Goal: Information Seeking & Learning: Check status

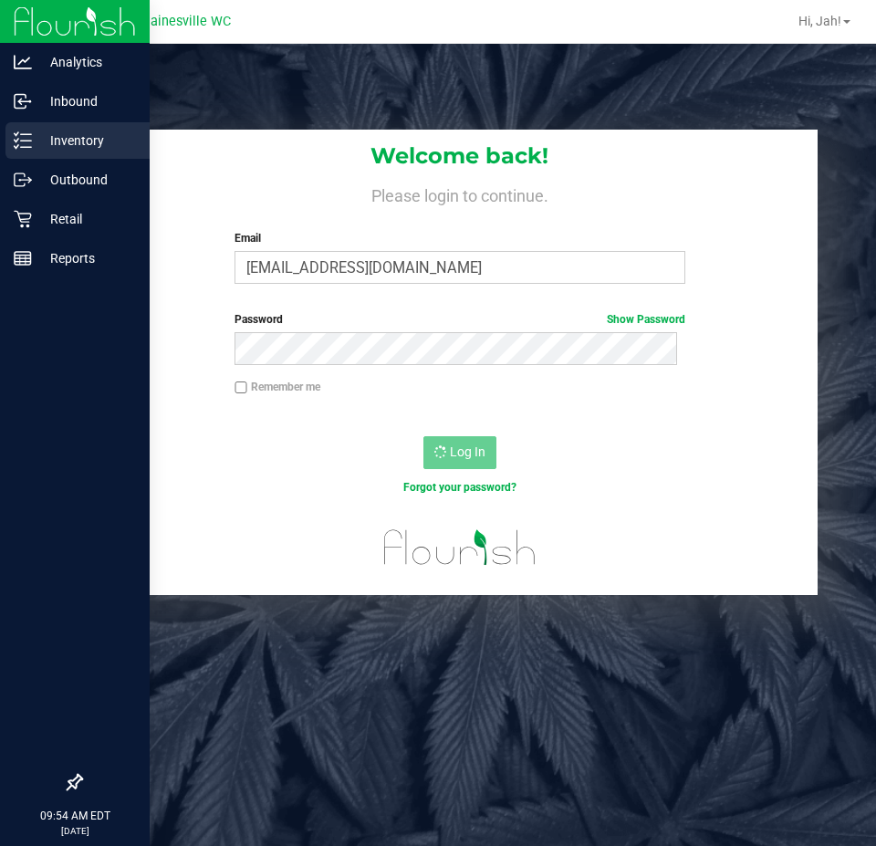
click at [40, 139] on p "Inventory" at bounding box center [87, 141] width 110 height 22
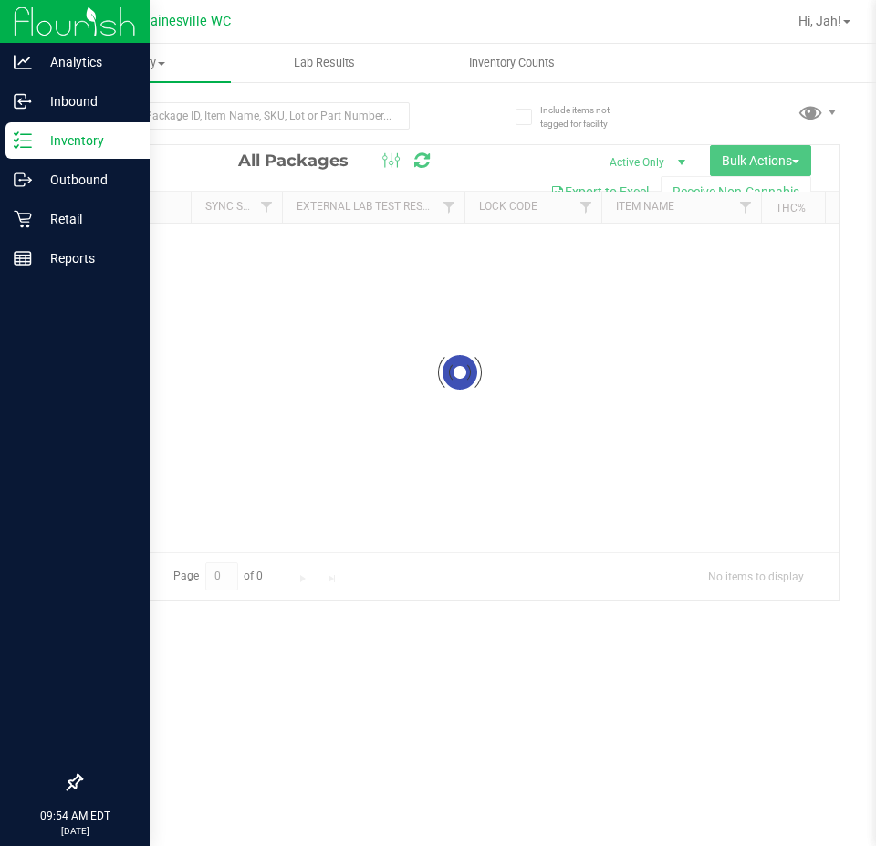
click at [51, 143] on p "Inventory" at bounding box center [87, 141] width 110 height 22
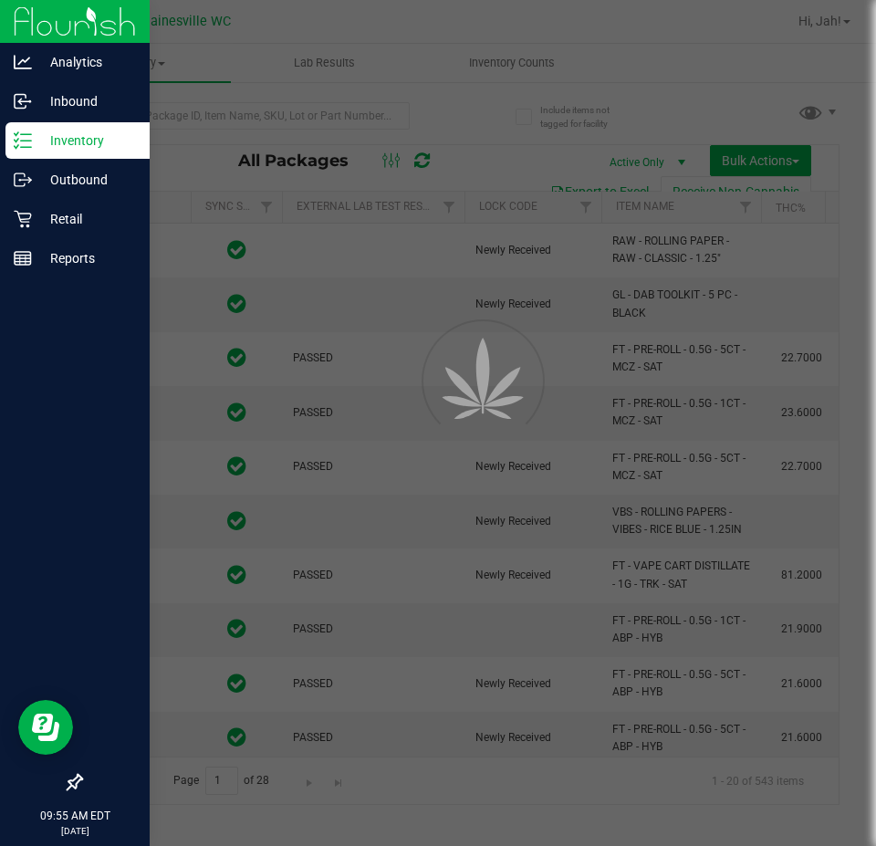
type input "[DATE]"
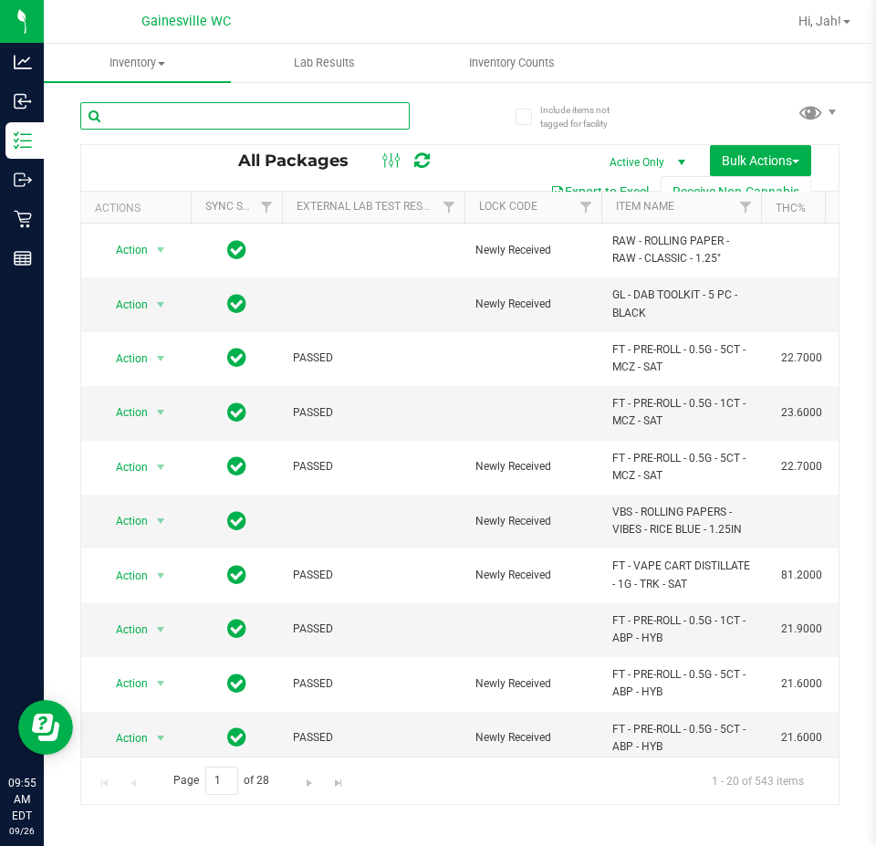
click at [242, 109] on input "text" at bounding box center [245, 115] width 330 height 27
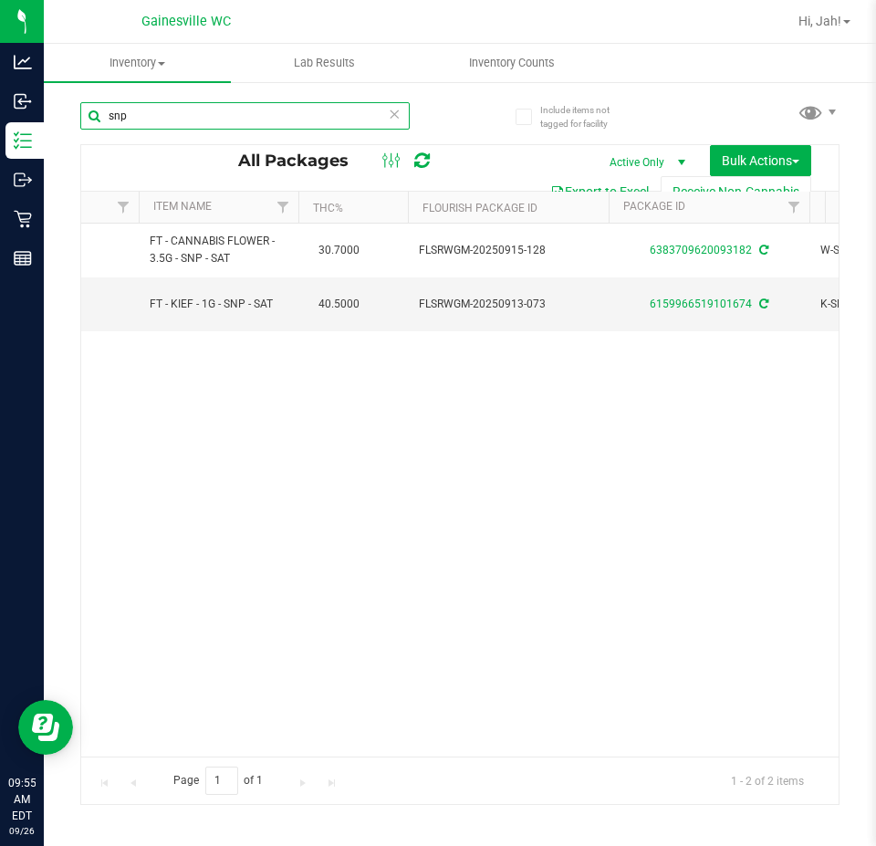
scroll to position [0, 498]
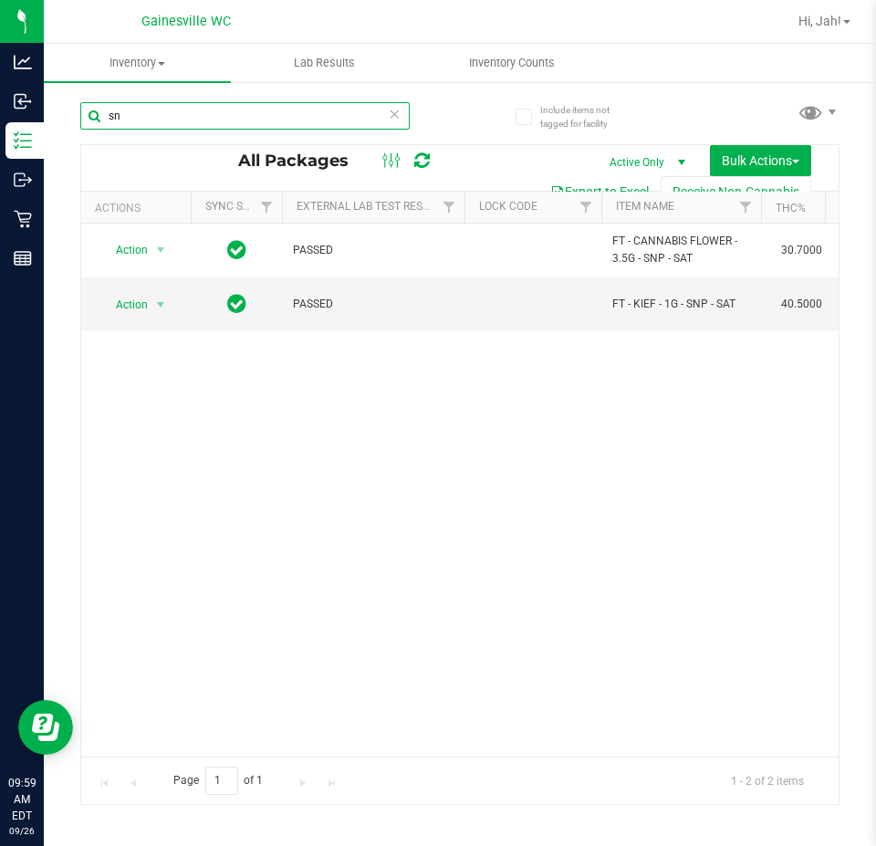
type input "s"
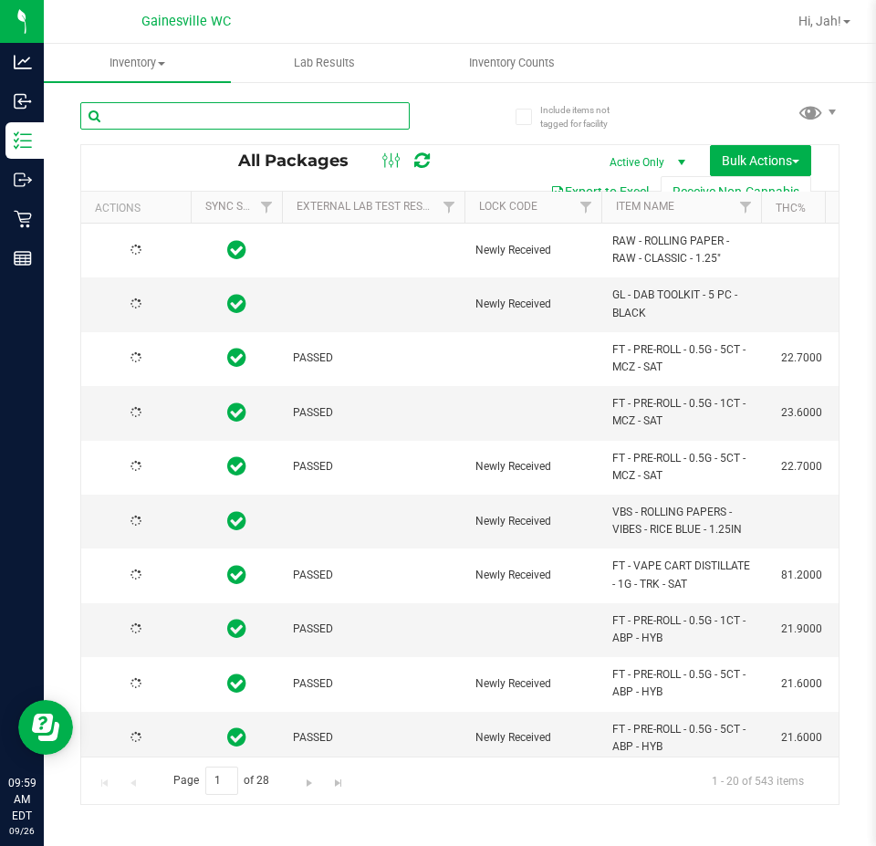
type input "2026-03-16"
type input "2026-03-17"
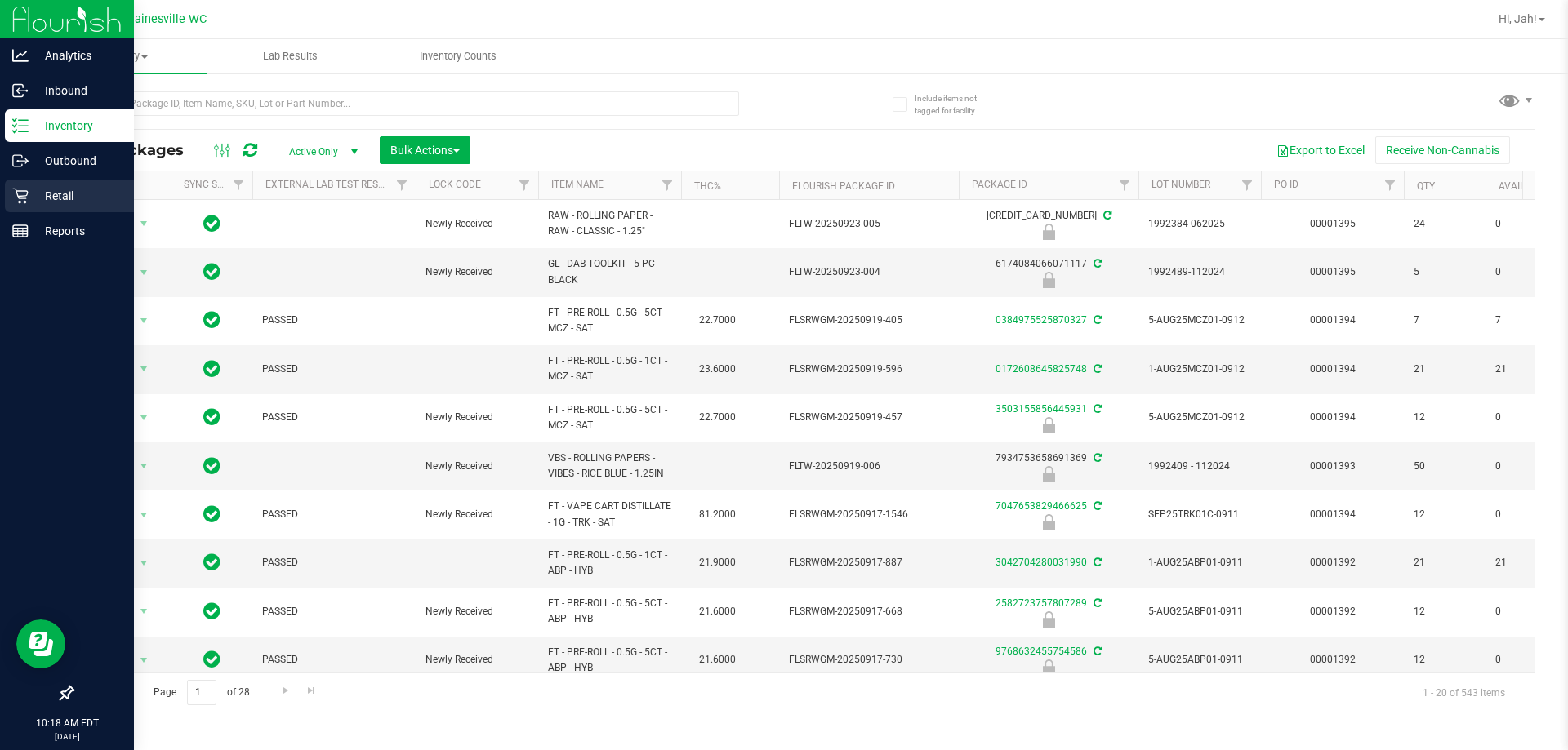
click at [20, 203] on icon at bounding box center [20, 196] width 15 height 15
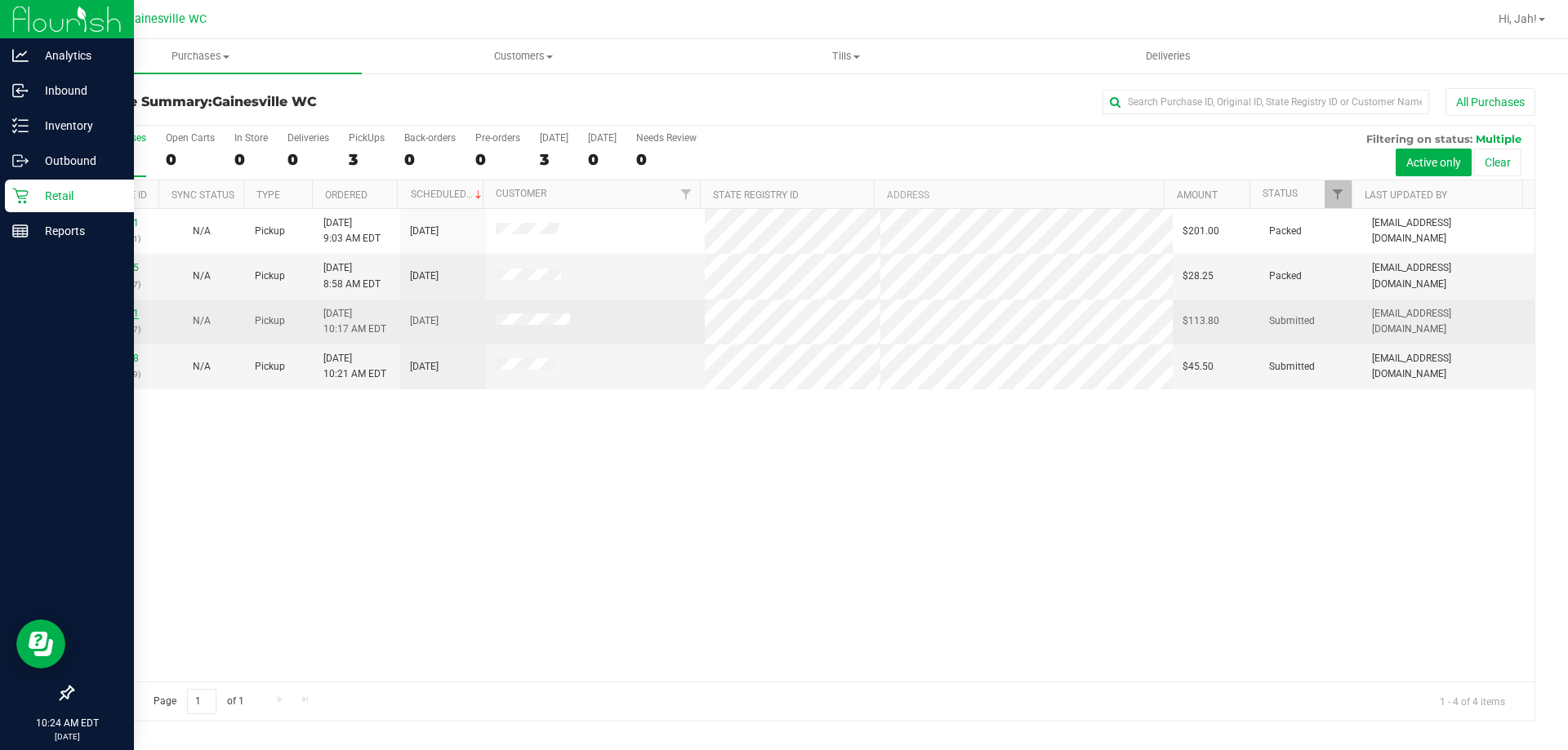
click at [116, 314] on link "12007461" at bounding box center [115, 313] width 46 height 12
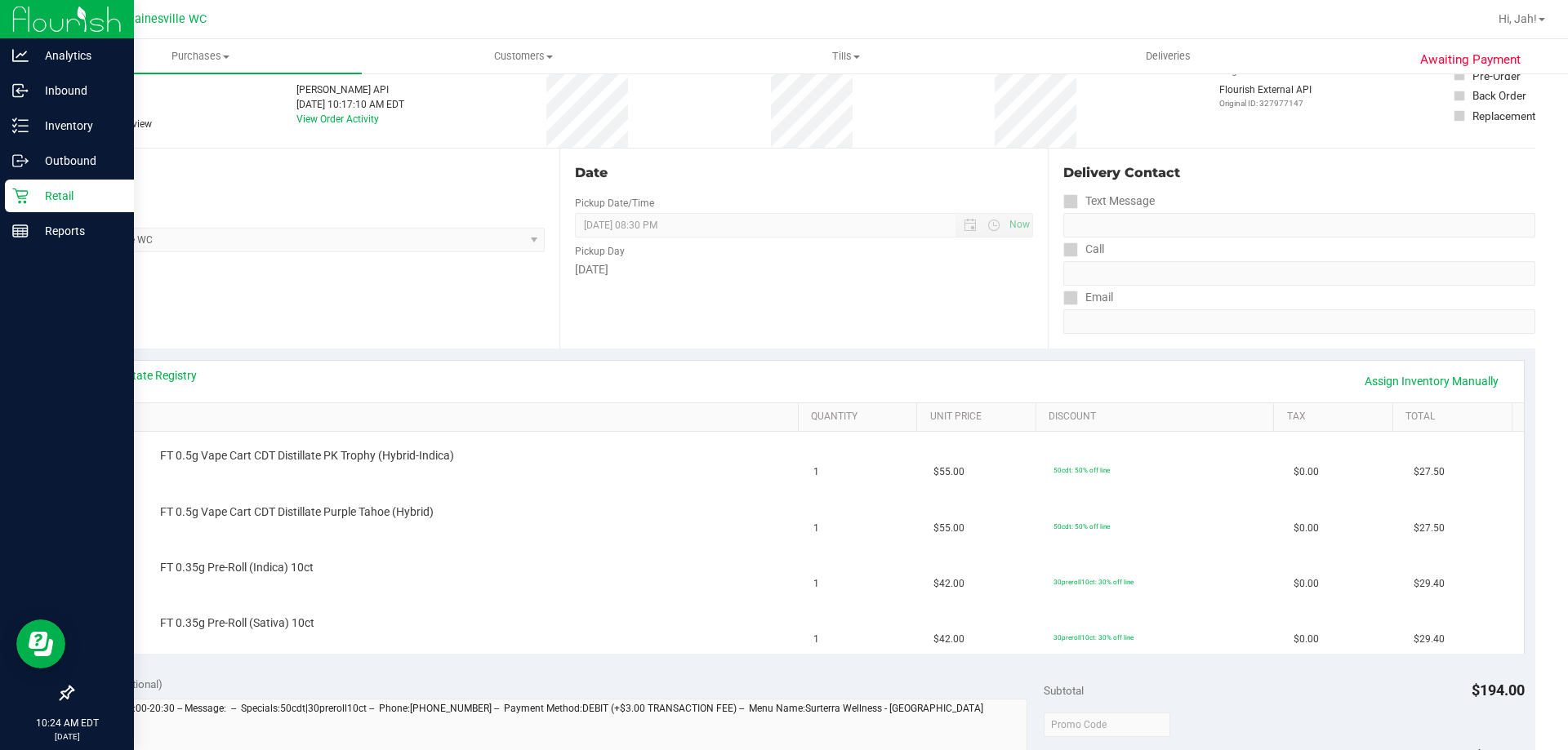
scroll to position [164, 0]
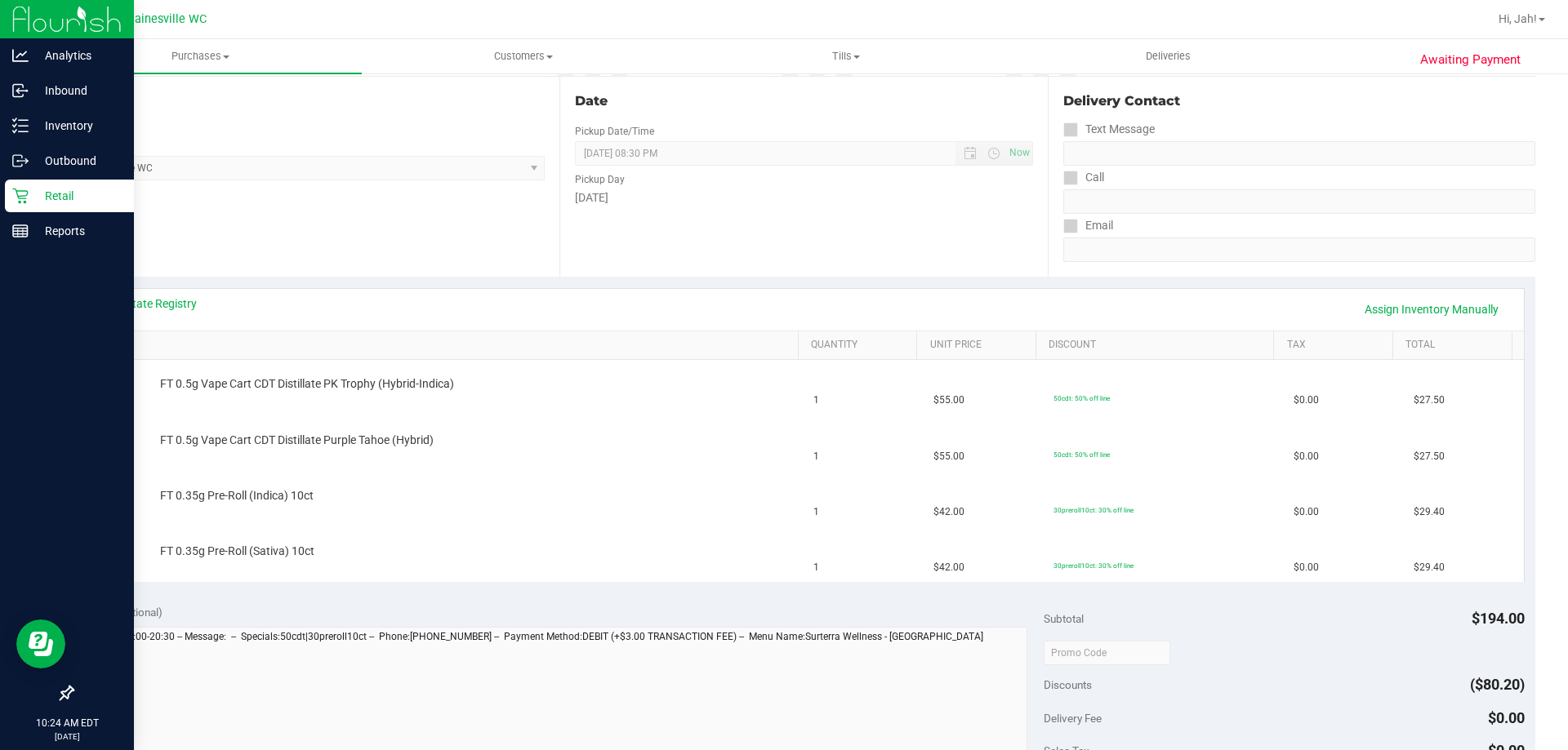
click at [54, 198] on p "Retail" at bounding box center [78, 196] width 98 height 20
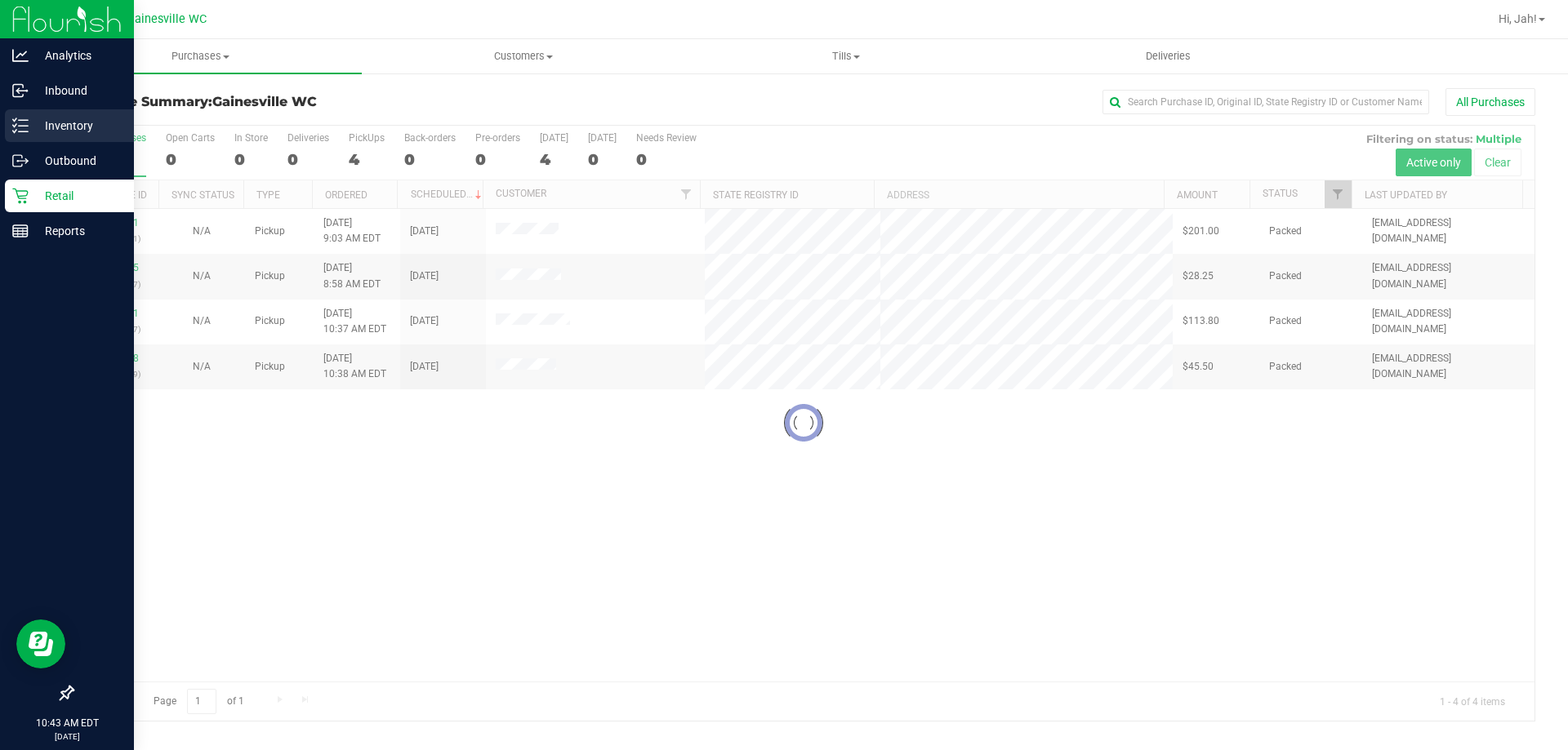
click at [21, 117] on div "Inventory" at bounding box center [69, 125] width 129 height 33
click at [89, 114] on div "Inventory" at bounding box center [69, 125] width 129 height 33
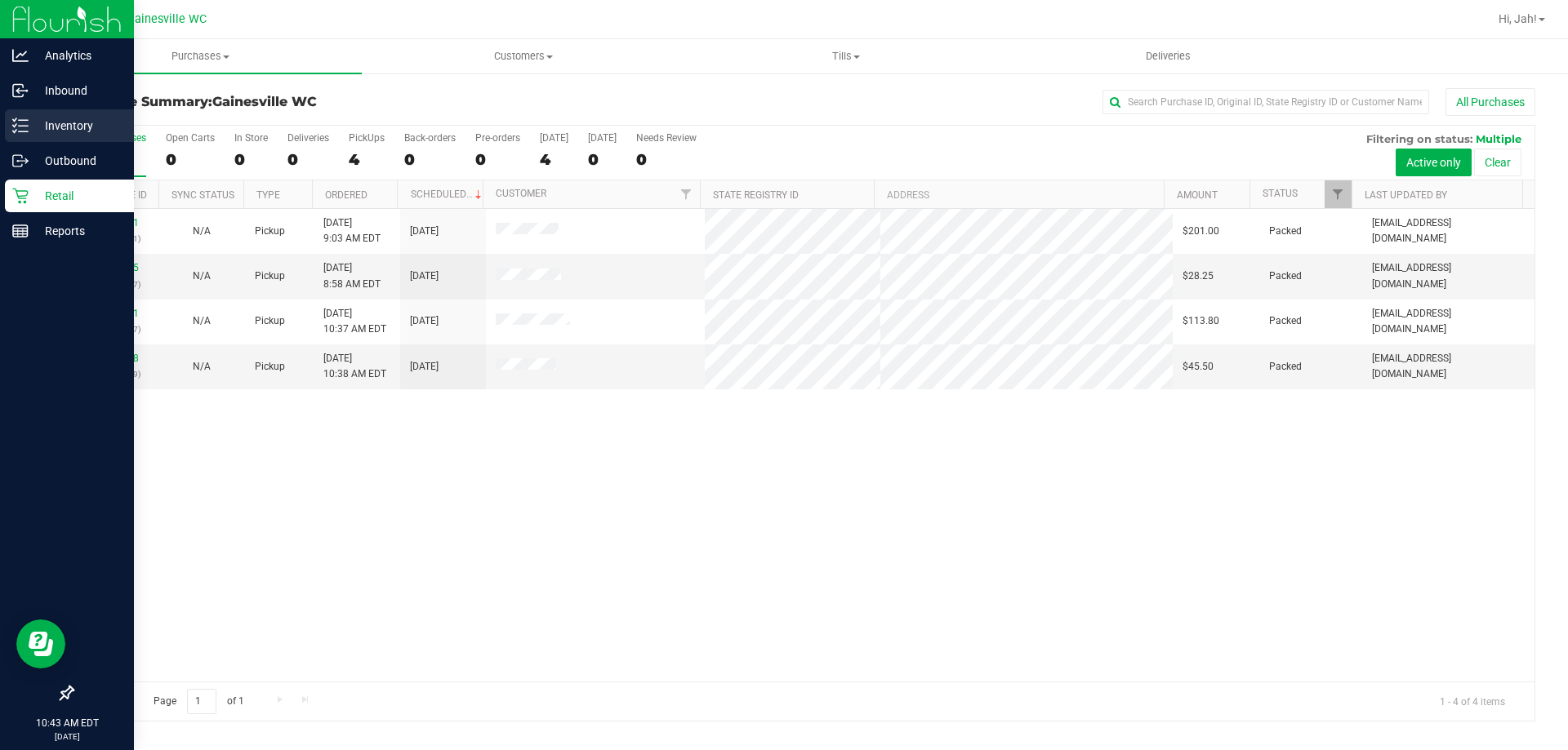
click at [0, 135] on link "Inventory" at bounding box center [67, 126] width 134 height 35
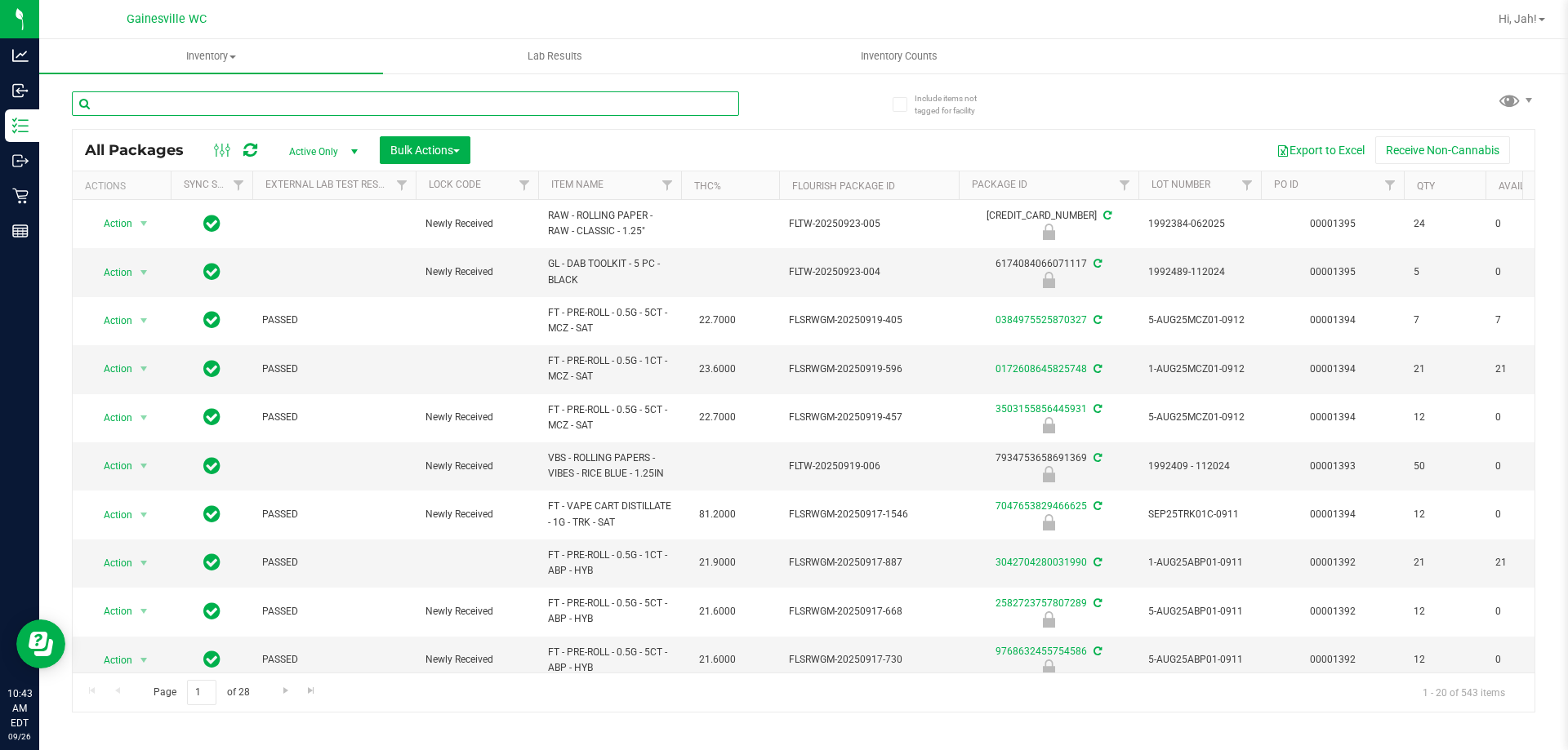
click at [333, 111] on input "text" at bounding box center [405, 103] width 667 height 24
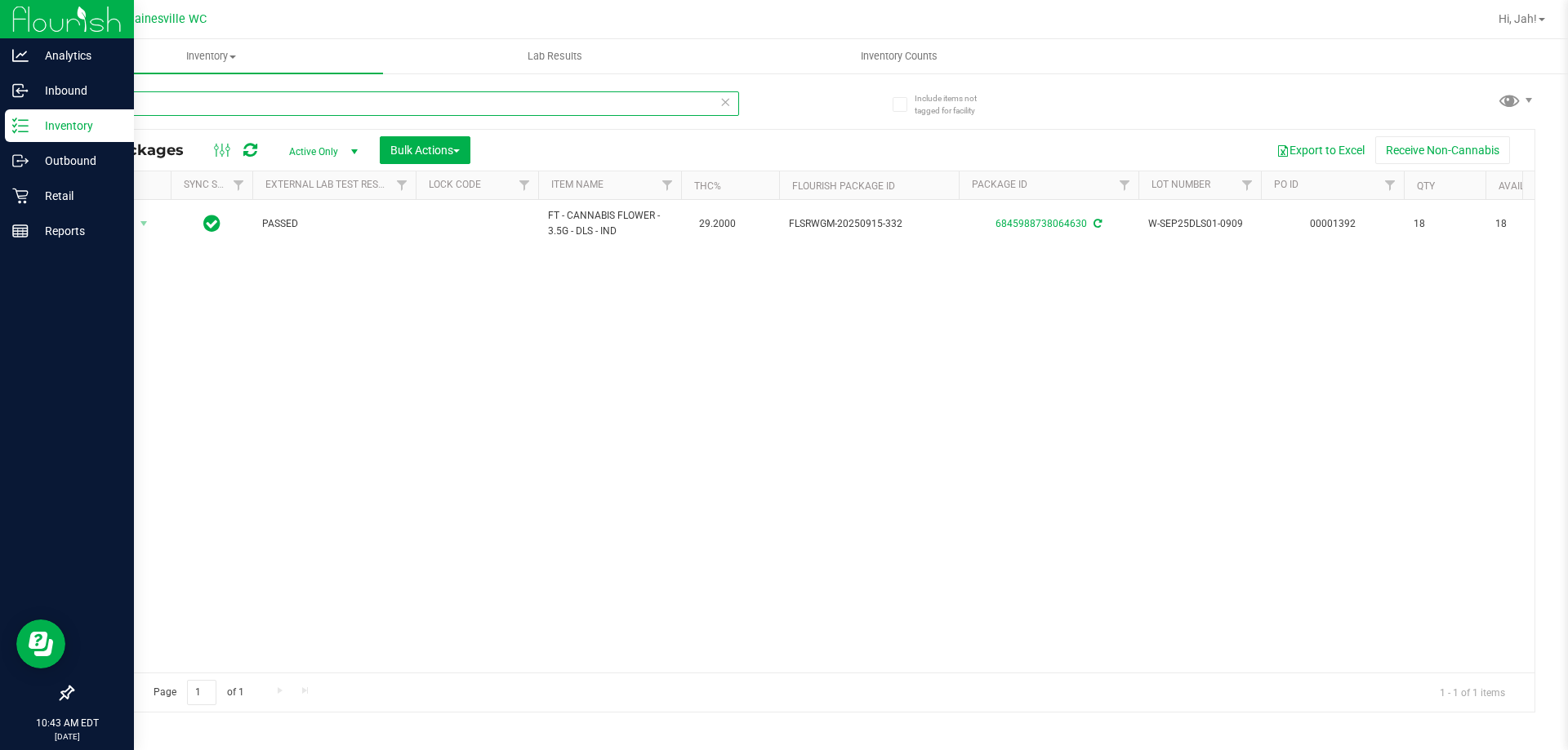
drag, startPoint x: 333, startPoint y: 111, endPoint x: 0, endPoint y: 110, distance: 333.0
click at [0, 110] on div "Analytics Inbound Inventory Outbound Retail Reports 10:43 AM EDT 09/26/2025 09/…" at bounding box center [784, 375] width 1568 height 750
type input "reckless"
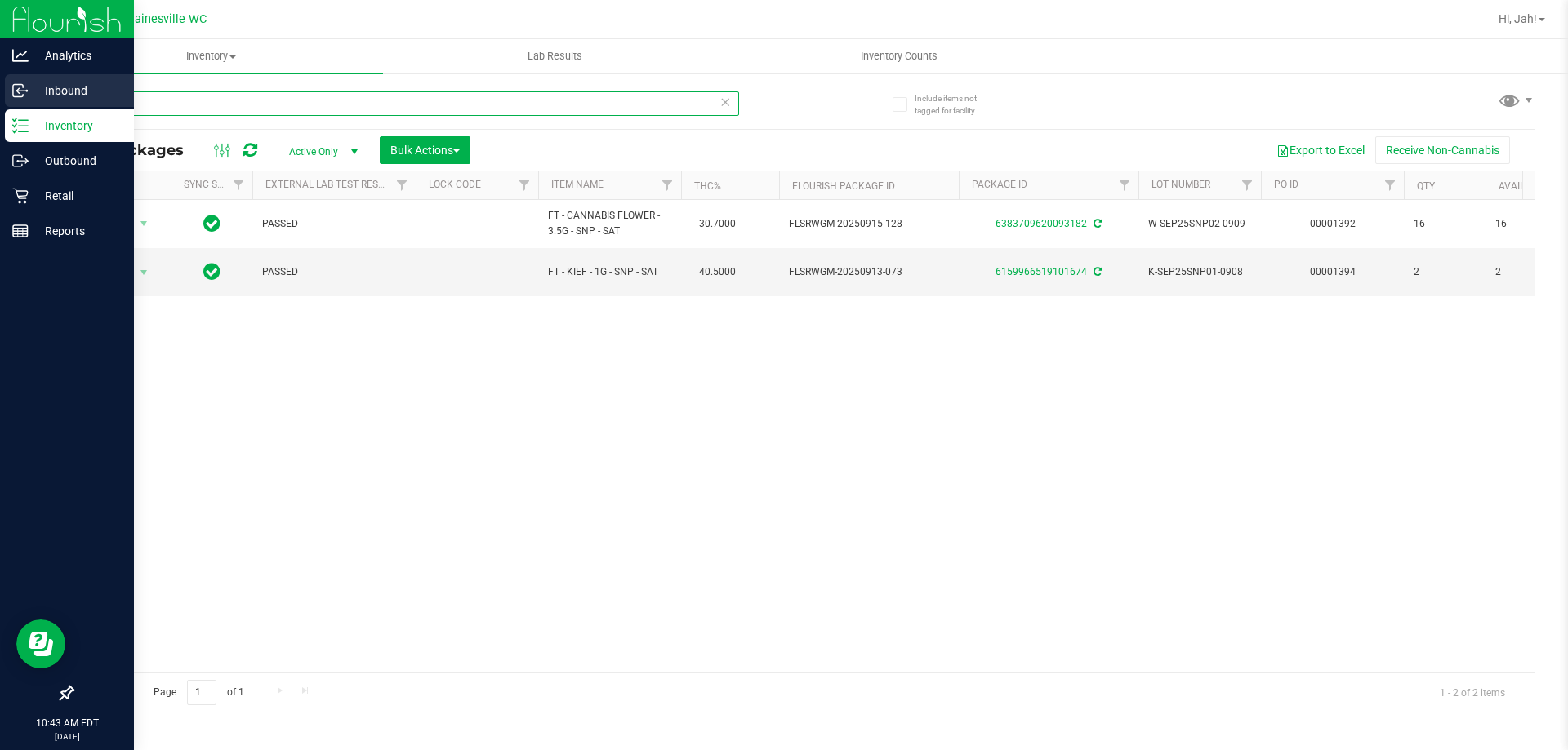
drag, startPoint x: 192, startPoint y: 104, endPoint x: 0, endPoint y: 84, distance: 193.0
click at [0, 84] on div "Analytics Inbound Inventory Outbound Retail Reports 10:43 AM EDT 09/26/2025 09/…" at bounding box center [784, 375] width 1568 height 750
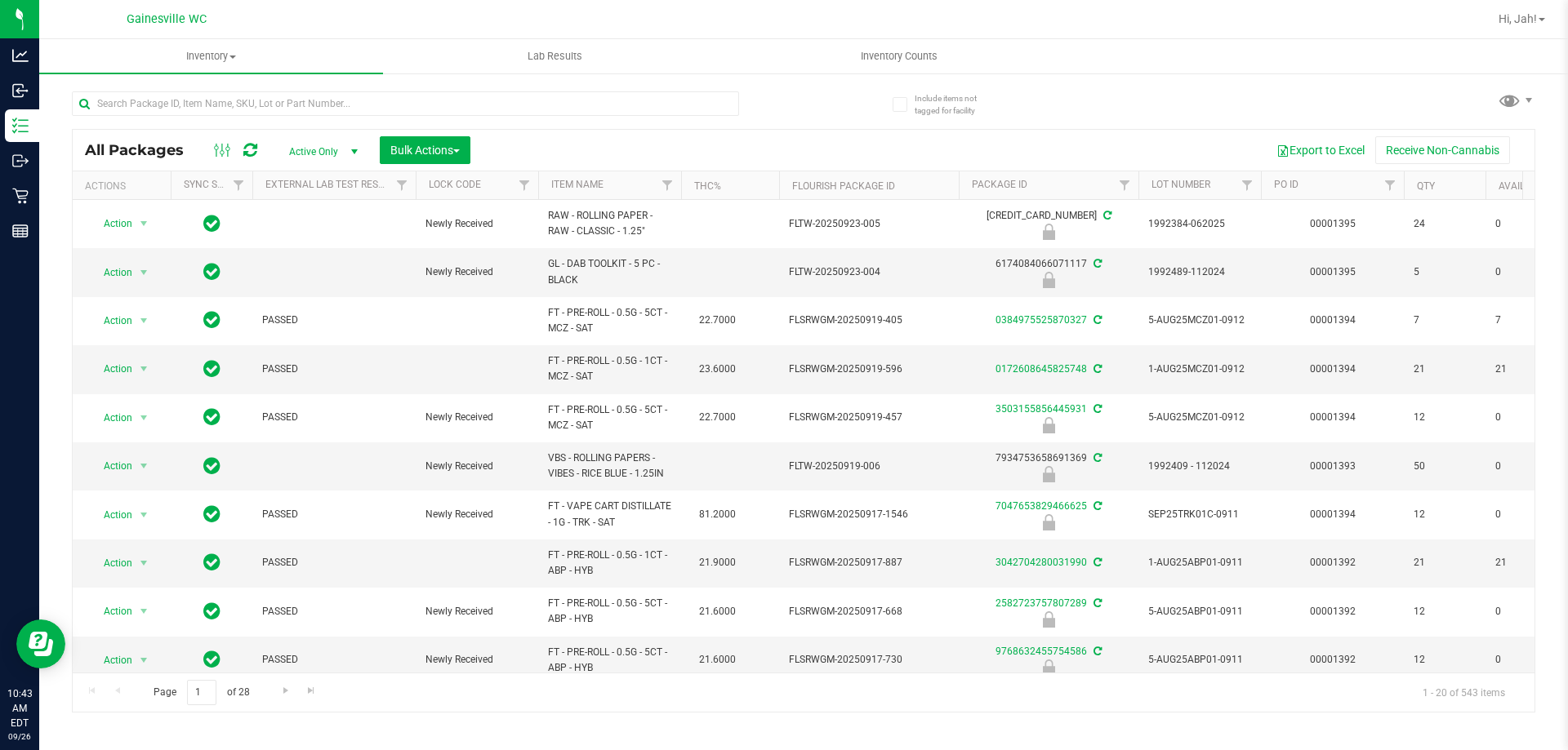
click at [447, 19] on div at bounding box center [890, 20] width 1195 height 32
